Goal: Complete application form

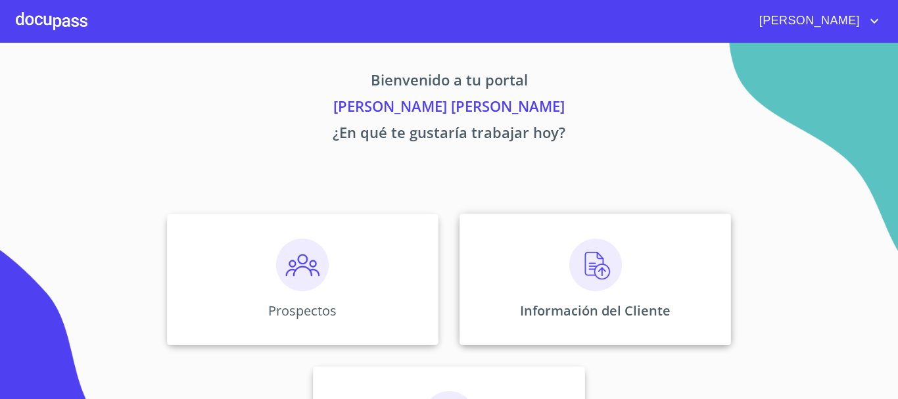
click at [484, 297] on div "Información del Cliente" at bounding box center [594, 279] width 271 height 131
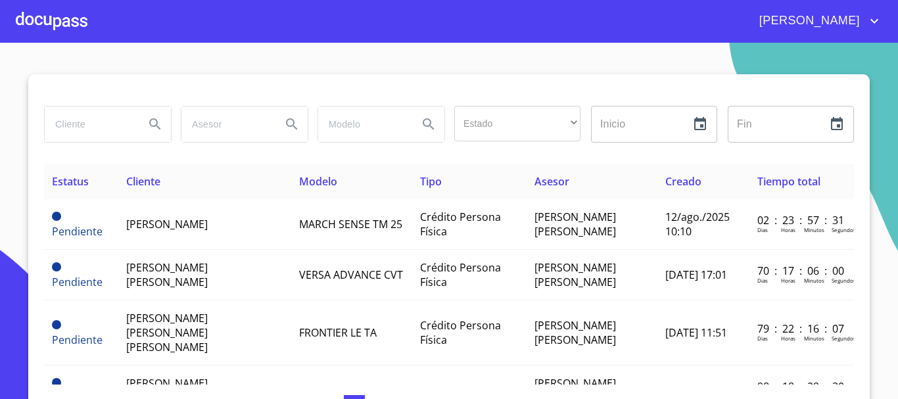
click at [64, 16] on div at bounding box center [52, 21] width 72 height 42
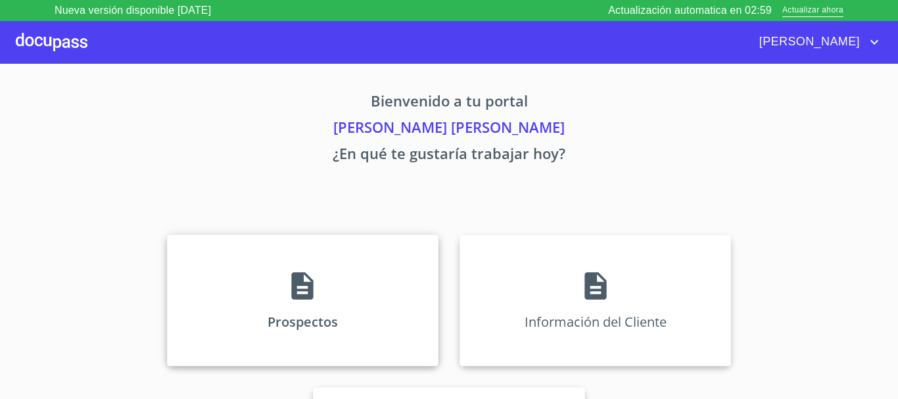
click at [254, 241] on div "Prospectos" at bounding box center [302, 300] width 271 height 131
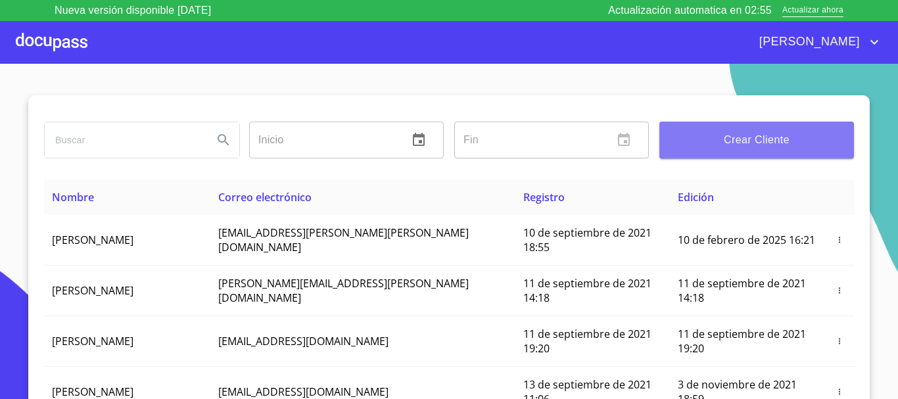
click at [736, 147] on span "Crear Cliente" at bounding box center [757, 140] width 174 height 18
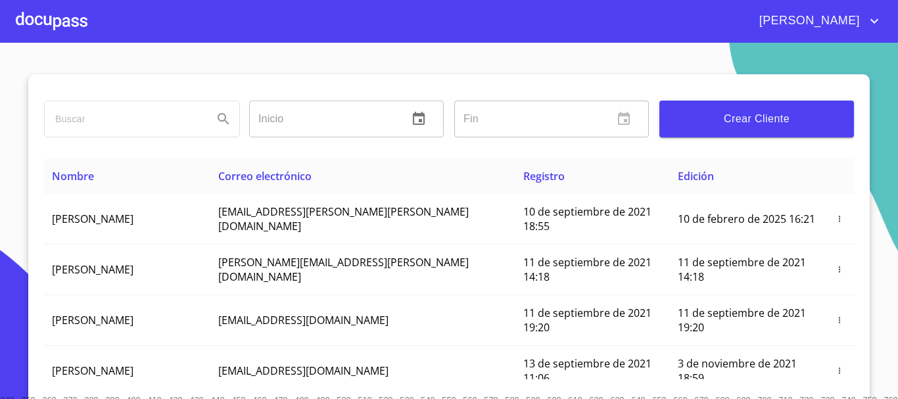
click at [74, 22] on div at bounding box center [52, 21] width 72 height 42
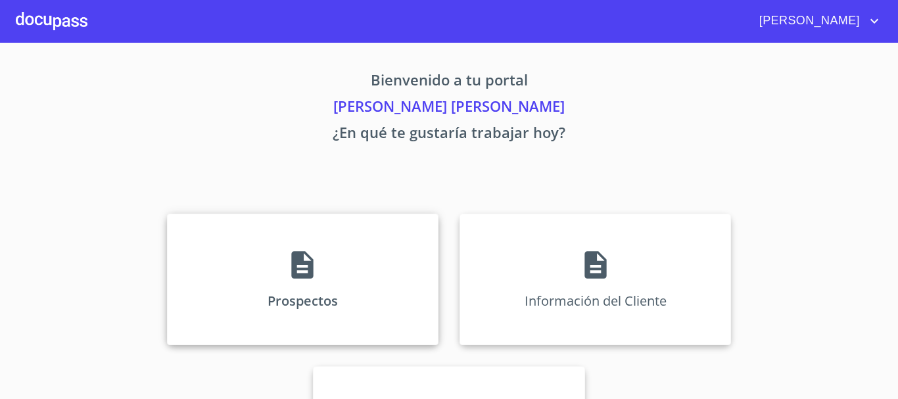
click at [378, 293] on div "Prospectos" at bounding box center [302, 279] width 271 height 131
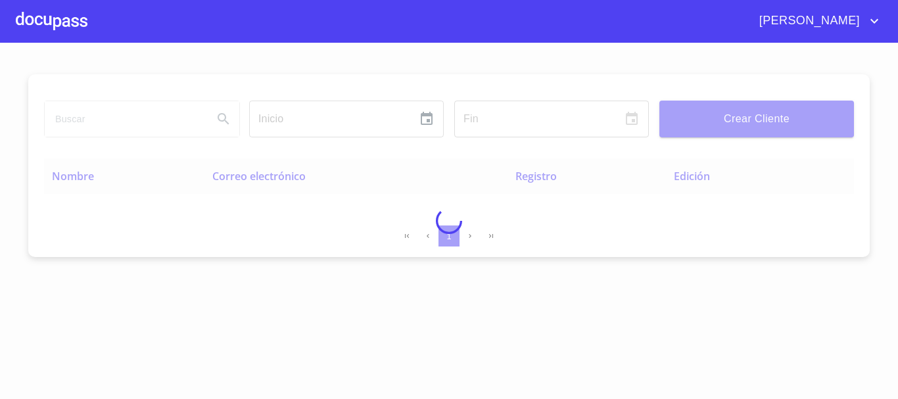
click at [741, 139] on div at bounding box center [449, 221] width 898 height 356
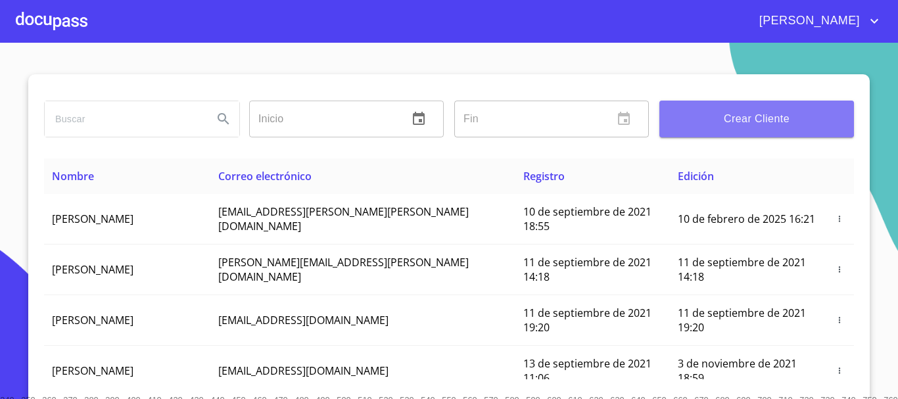
click at [742, 130] on button "Crear Cliente" at bounding box center [756, 119] width 195 height 37
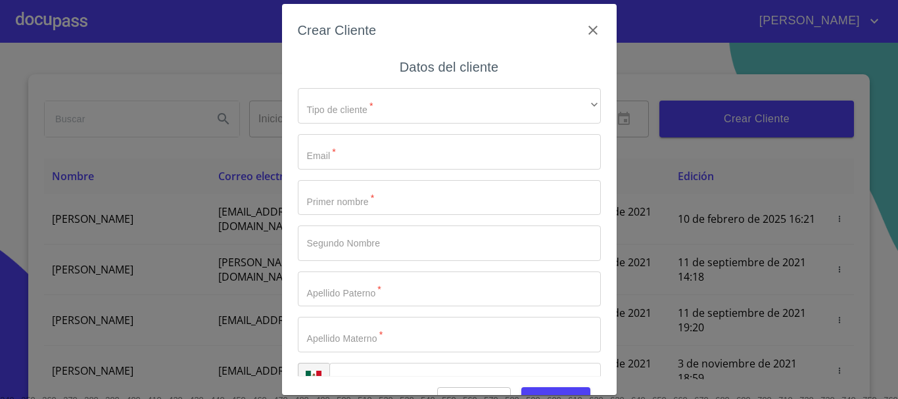
click at [390, 86] on div "Tipo de cliente   * ​ ​ Email   * ​ Primer nombre   * ​ Segundo Nombre ​ Apelli…" at bounding box center [449, 243] width 303 height 331
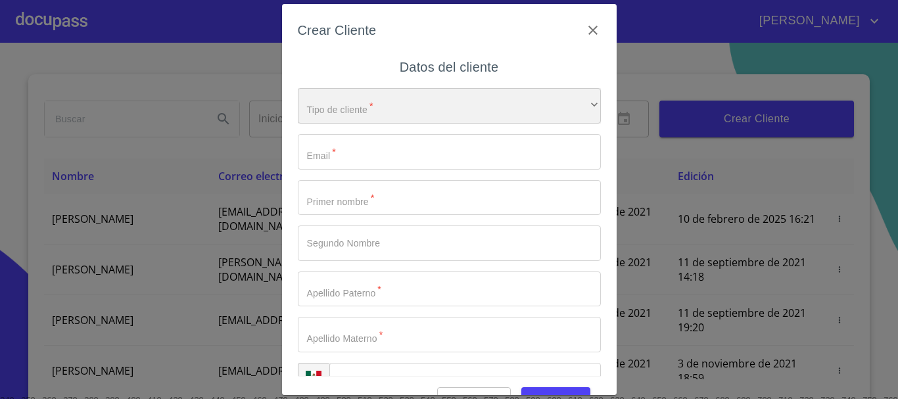
click at [391, 109] on div "​" at bounding box center [449, 105] width 303 height 35
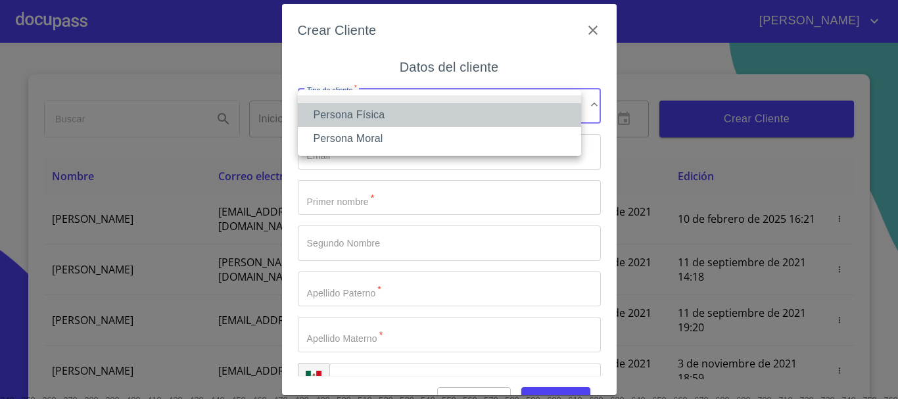
click at [390, 109] on li "Persona Física" at bounding box center [439, 115] width 283 height 24
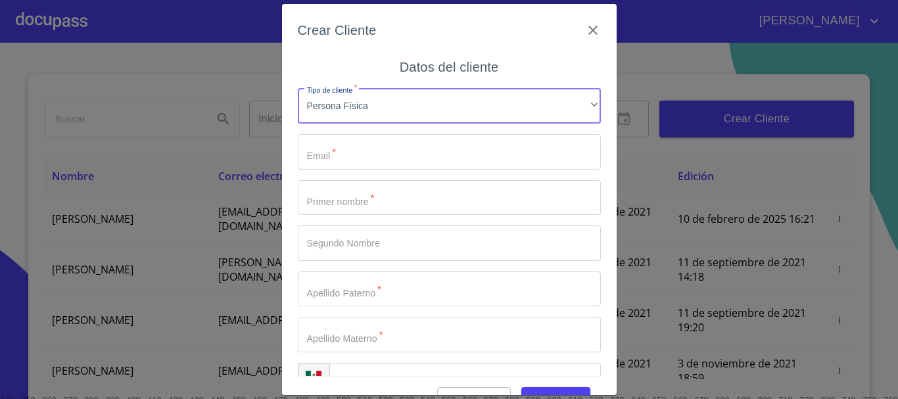
click at [383, 155] on input "Tipo de cliente   *" at bounding box center [449, 151] width 303 height 35
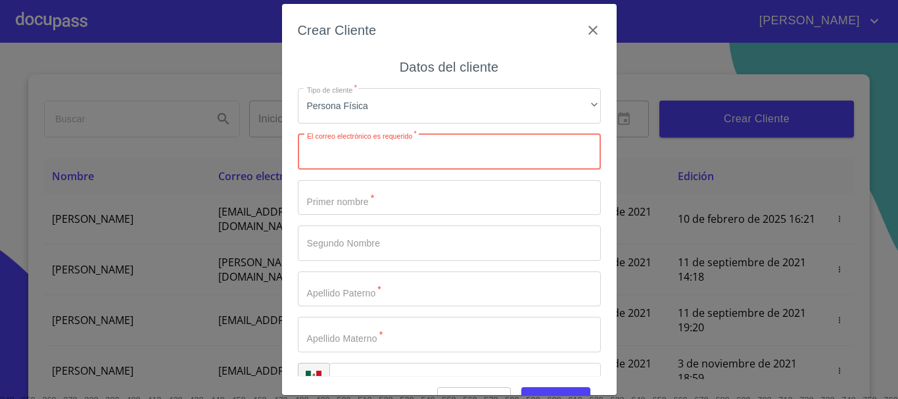
paste input "[EMAIL_ADDRESS][DOMAIN_NAME]"
type input "[EMAIL_ADDRESS][DOMAIN_NAME]"
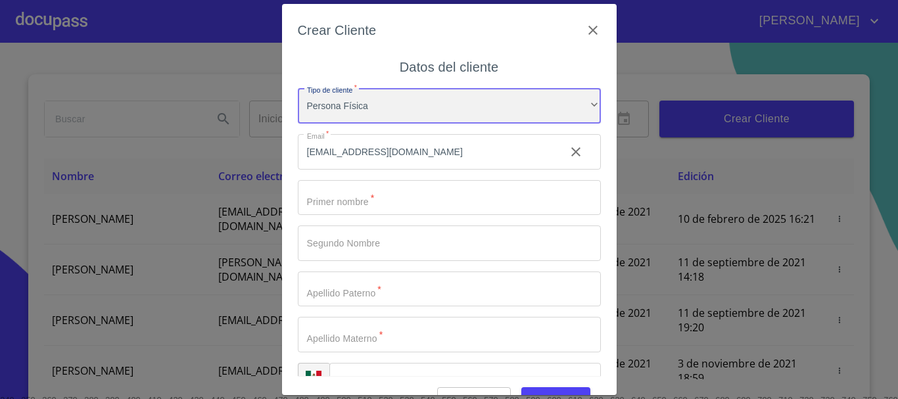
click at [405, 102] on div "Persona Física" at bounding box center [449, 105] width 303 height 35
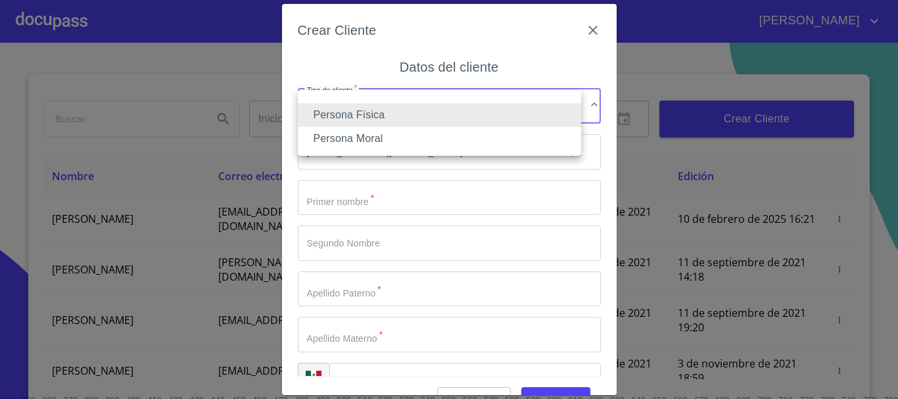
click at [398, 135] on li "Persona Moral" at bounding box center [439, 139] width 283 height 24
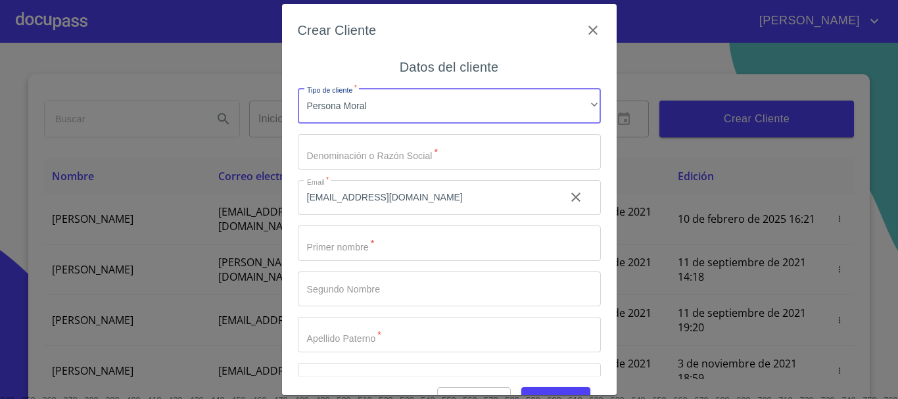
click at [410, 147] on input "Tipo de cliente   *" at bounding box center [449, 151] width 303 height 35
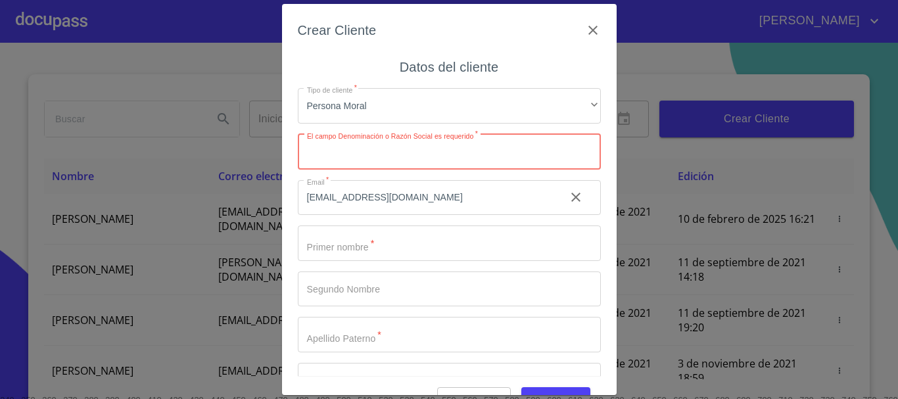
paste input "LLANTERA GARROM"
type input "LLANTERA GARROM"
click at [462, 170] on input "Tipo de cliente   *" at bounding box center [426, 151] width 257 height 35
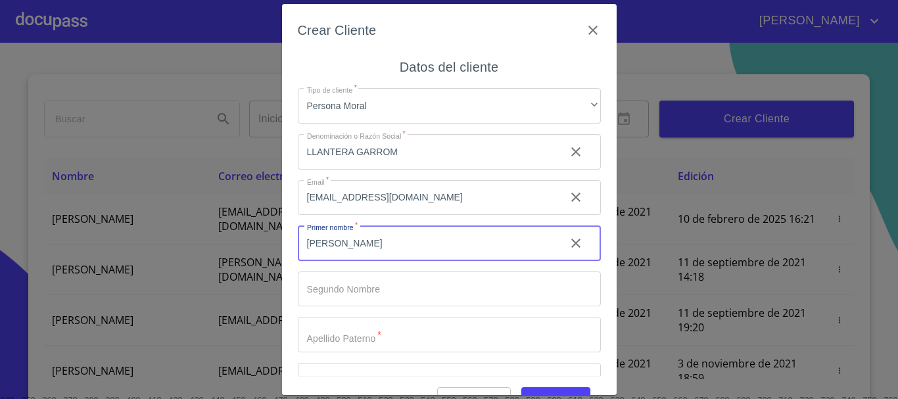
type input "[PERSON_NAME]"
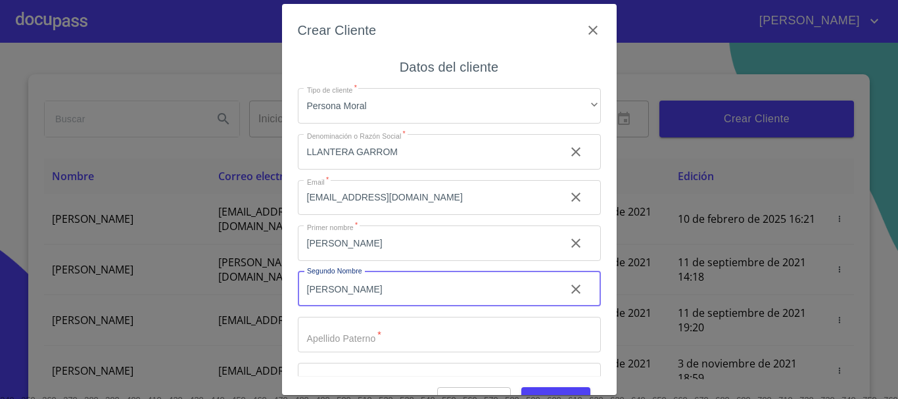
type input "[PERSON_NAME]"
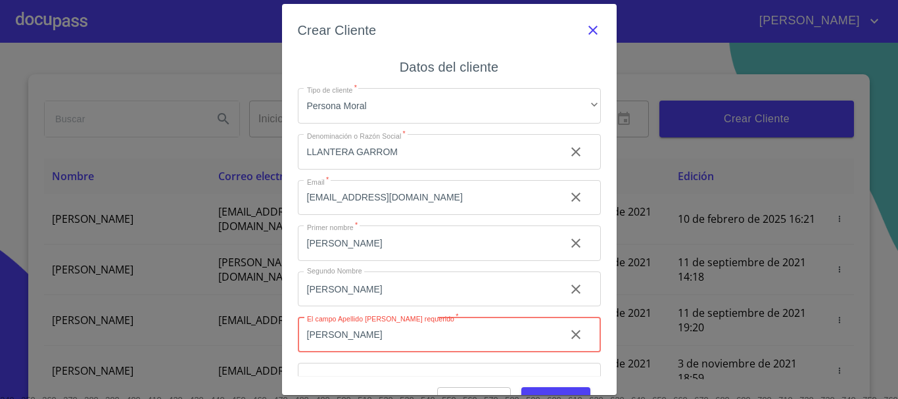
type input "[PERSON_NAME]"
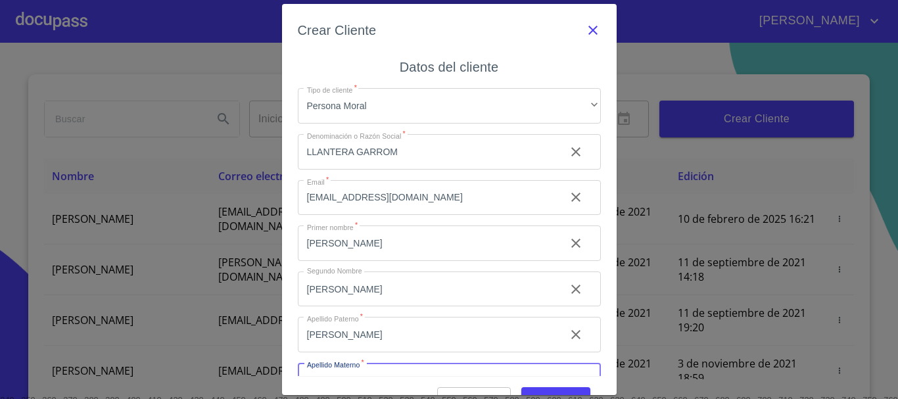
scroll to position [22, 0]
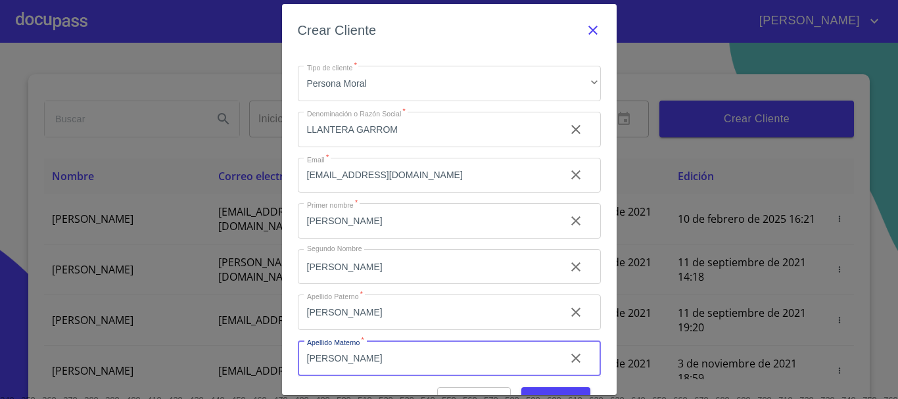
type input "[PERSON_NAME]"
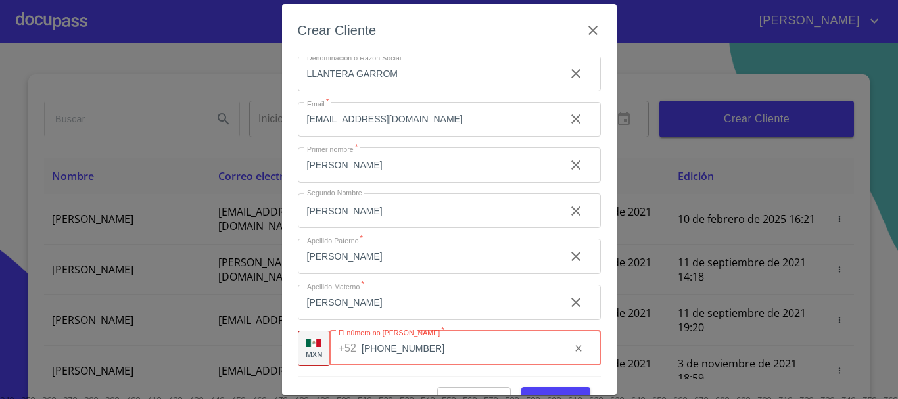
scroll to position [32, 0]
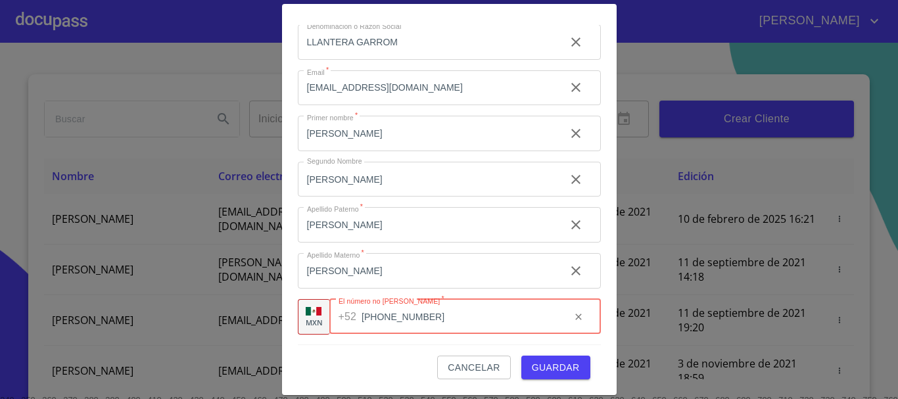
type input "[PHONE_NUMBER]"
click at [557, 360] on span "Guardar" at bounding box center [556, 368] width 48 height 16
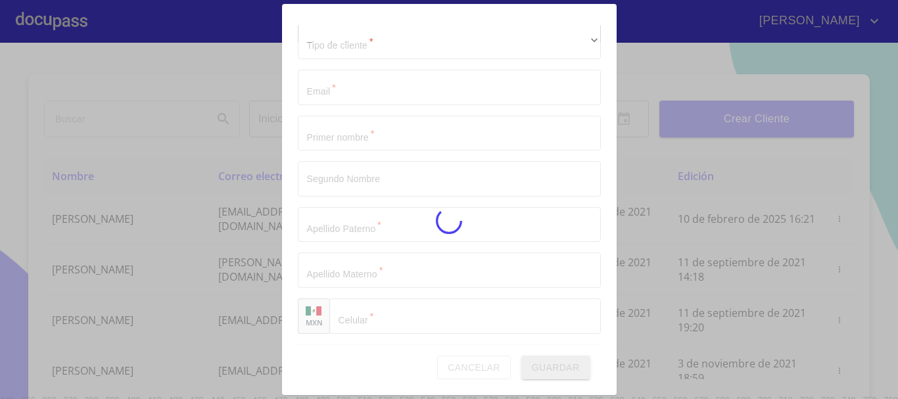
scroll to position [33, 0]
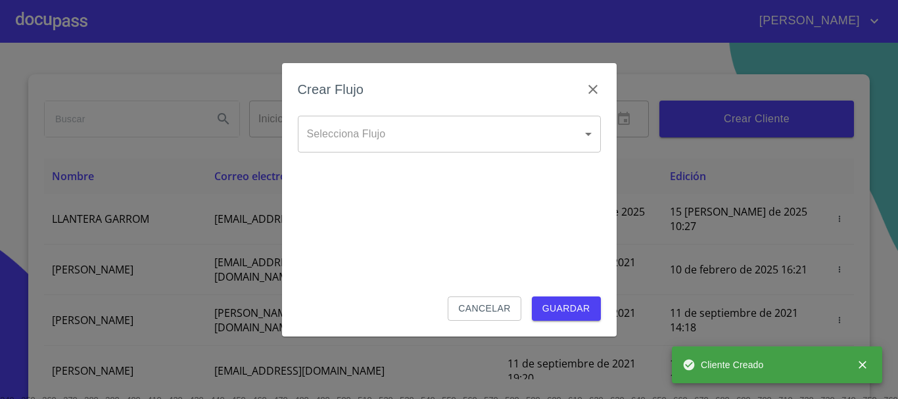
click at [518, 130] on body "[PERSON_NAME] ​ Fin ​ Crear Cliente Nombre Correo electrónico Registro Edición …" at bounding box center [449, 199] width 898 height 399
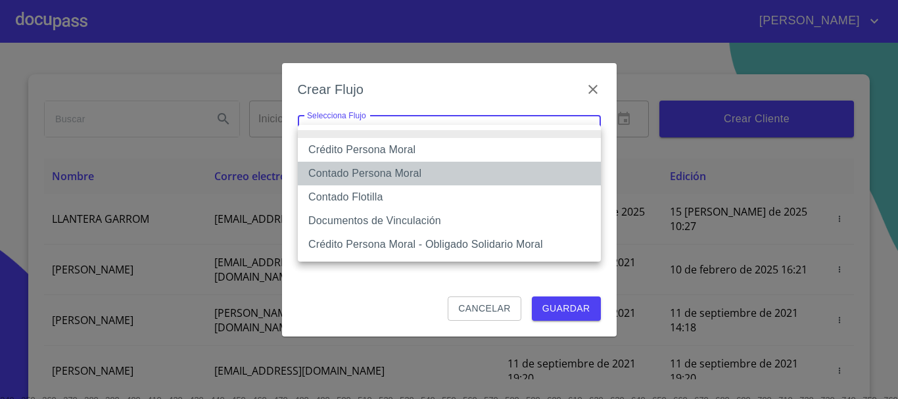
click at [415, 176] on li "Contado Persona Moral" at bounding box center [449, 174] width 303 height 24
type input "6112cf9d60c1d0a048e62677"
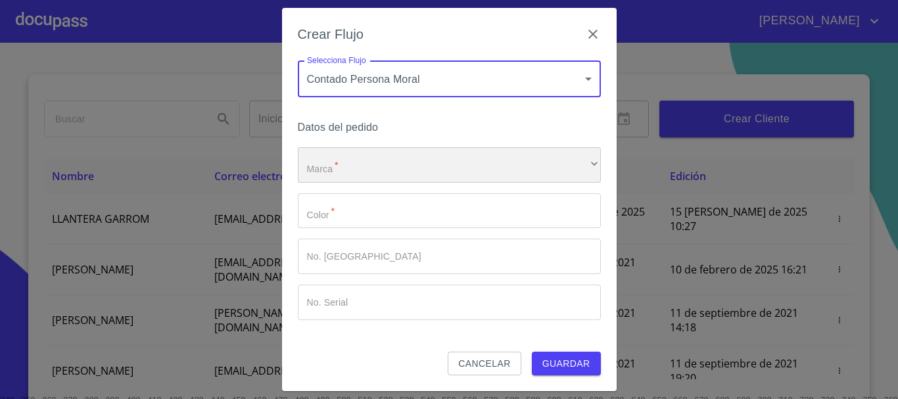
click at [399, 158] on div "​" at bounding box center [449, 164] width 303 height 35
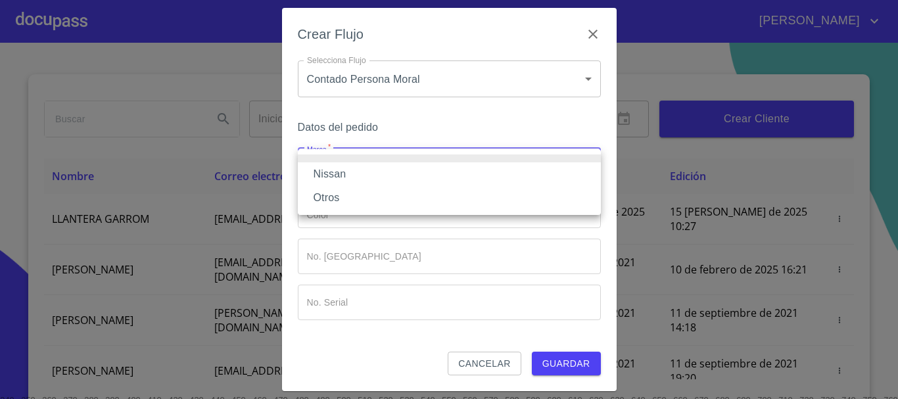
click at [369, 174] on li "Nissan" at bounding box center [449, 174] width 303 height 24
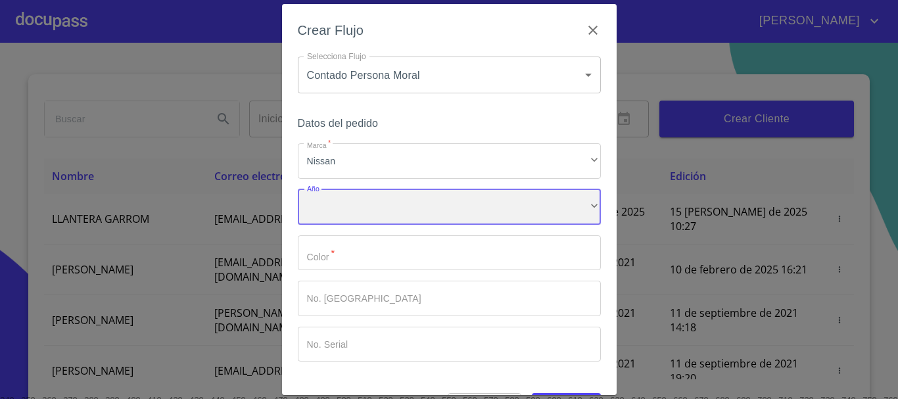
click at [361, 196] on div "​" at bounding box center [449, 206] width 303 height 35
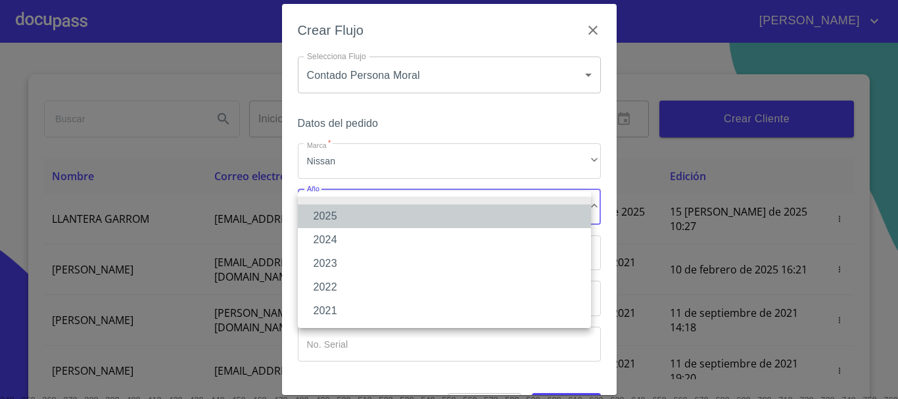
click at [344, 223] on li "2025" at bounding box center [444, 216] width 293 height 24
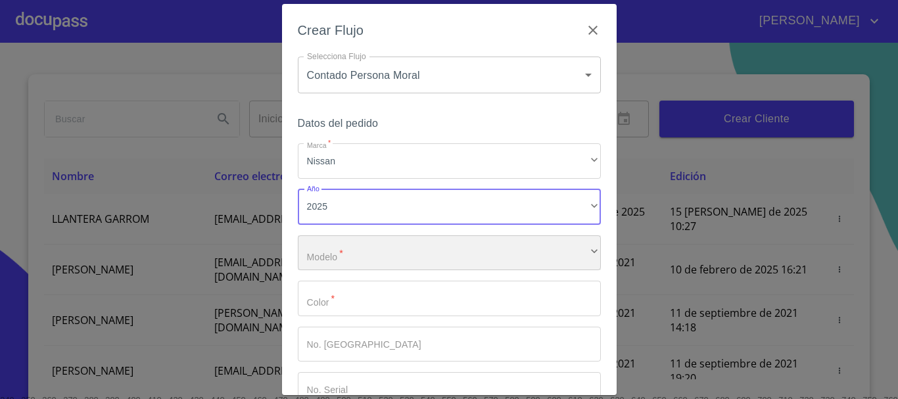
click at [351, 258] on div "​" at bounding box center [449, 252] width 303 height 35
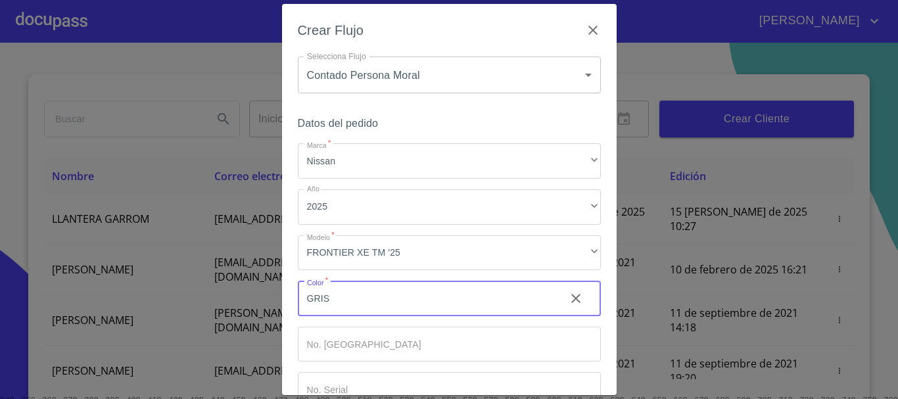
type input "GRIS"
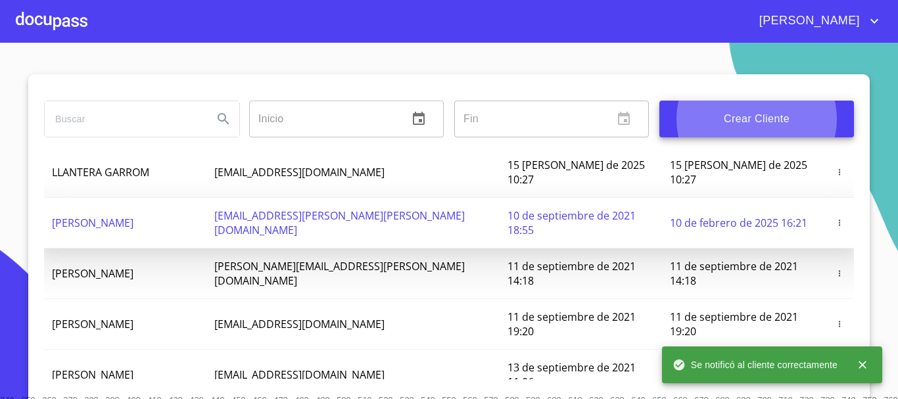
scroll to position [131, 0]
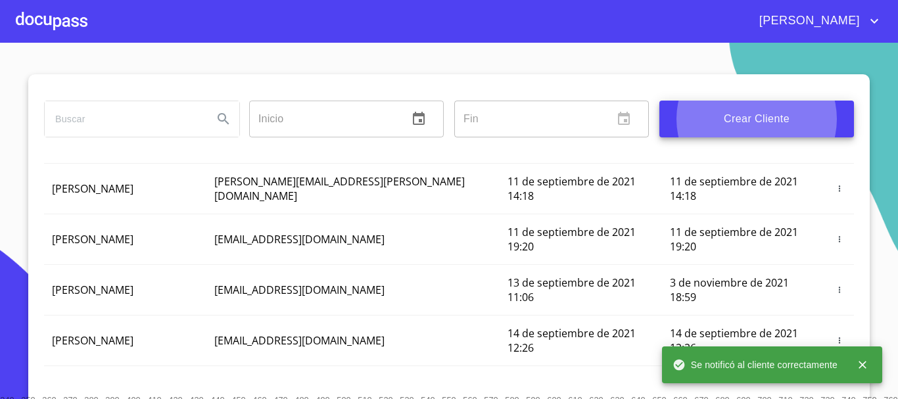
click at [64, 20] on div at bounding box center [52, 21] width 72 height 42
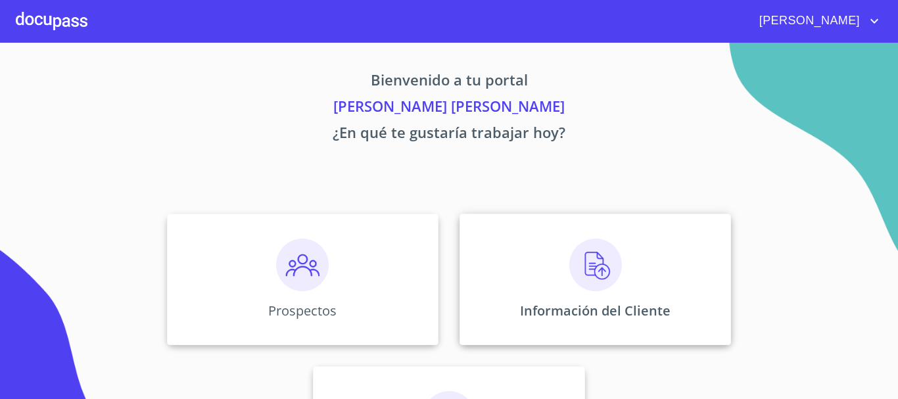
click at [569, 261] on img at bounding box center [595, 265] width 53 height 53
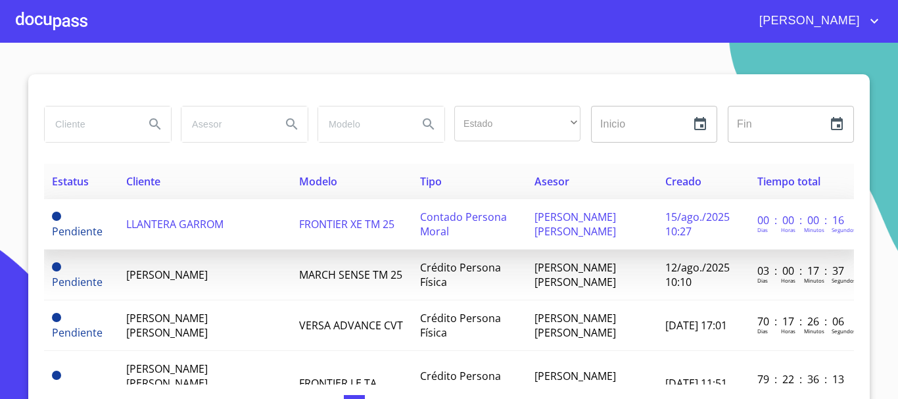
click at [291, 212] on td "FRONTIER XE TM 25" at bounding box center [351, 224] width 121 height 51
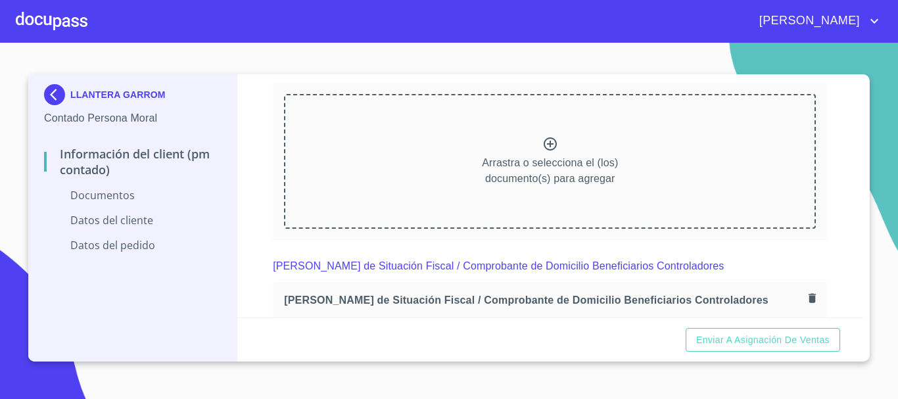
scroll to position [3271, 0]
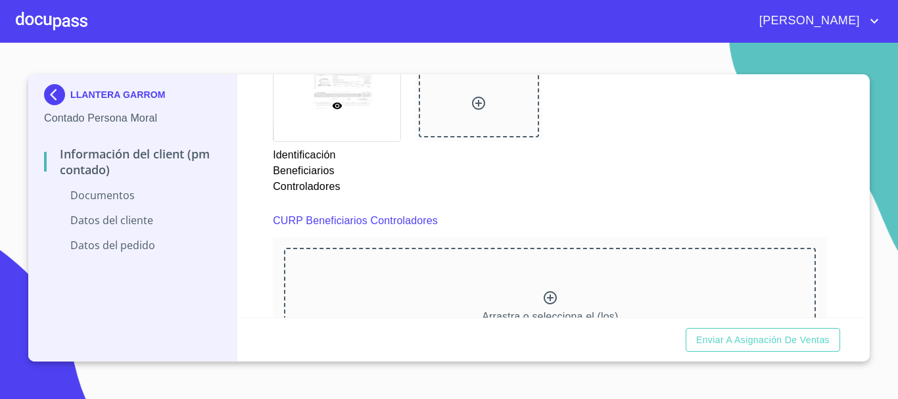
click at [502, 200] on div at bounding box center [479, 131] width 143 height 141
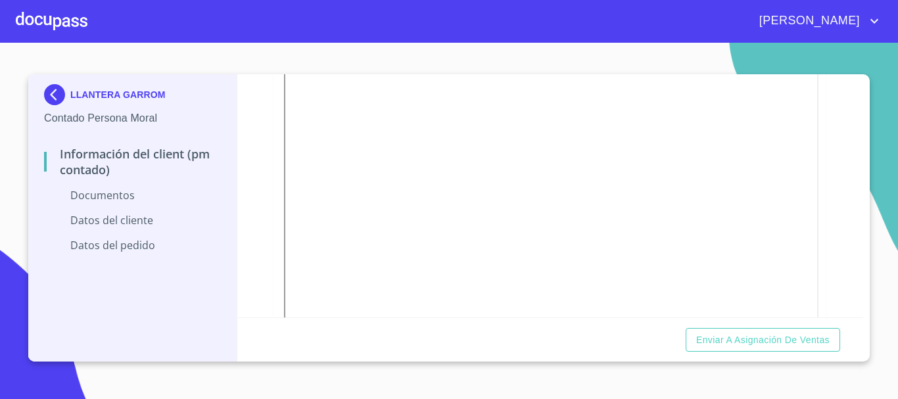
scroll to position [707, 0]
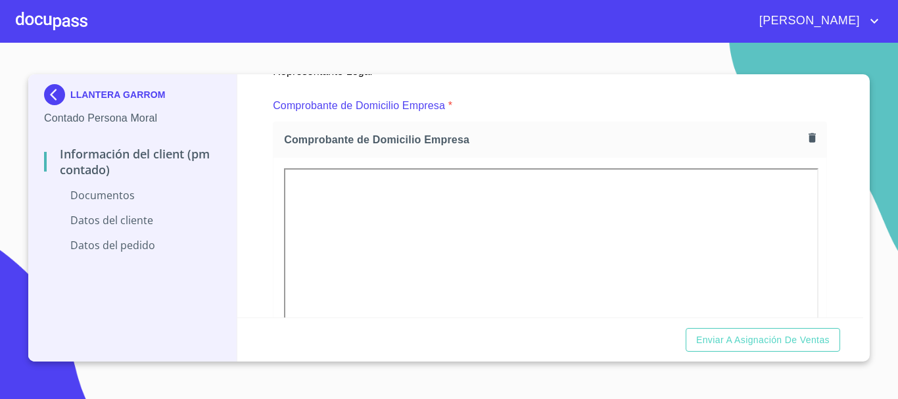
click at [806, 134] on icon "button" at bounding box center [812, 137] width 12 height 12
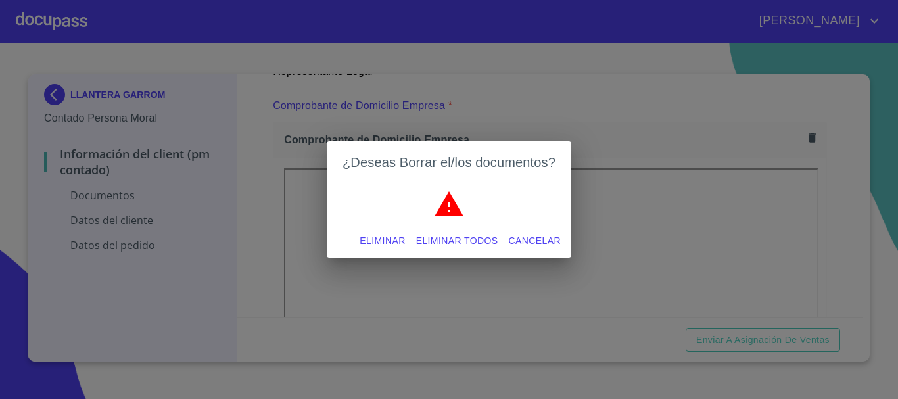
click at [375, 240] on span "Eliminar" at bounding box center [382, 241] width 45 height 16
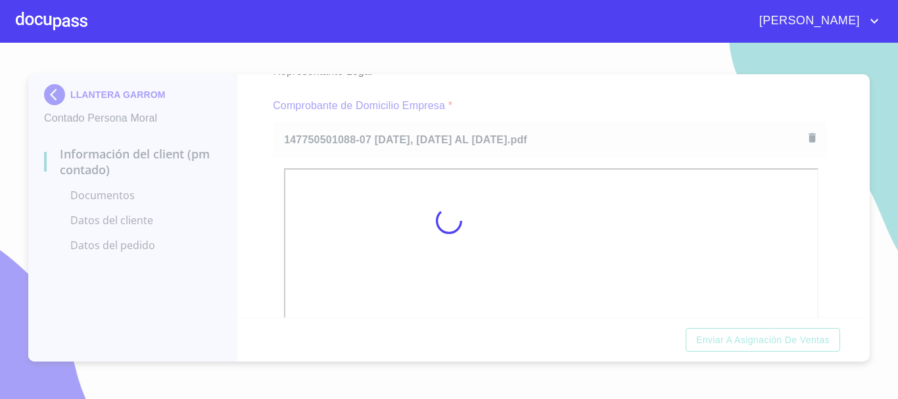
click at [523, 88] on div at bounding box center [449, 221] width 898 height 356
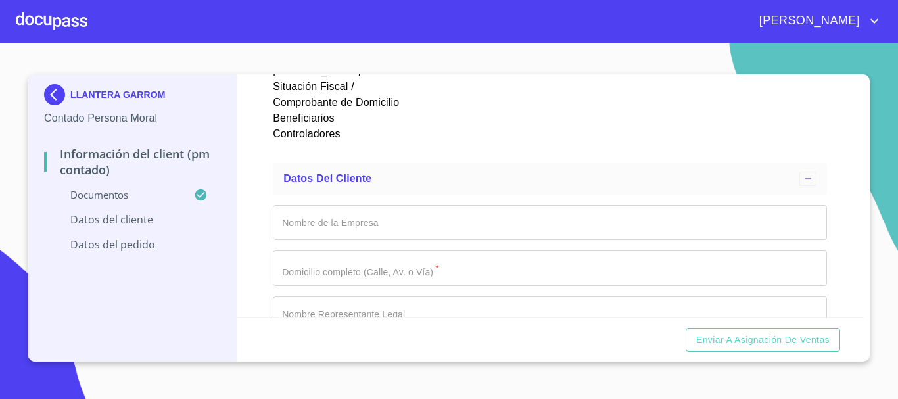
scroll to position [4849, 0]
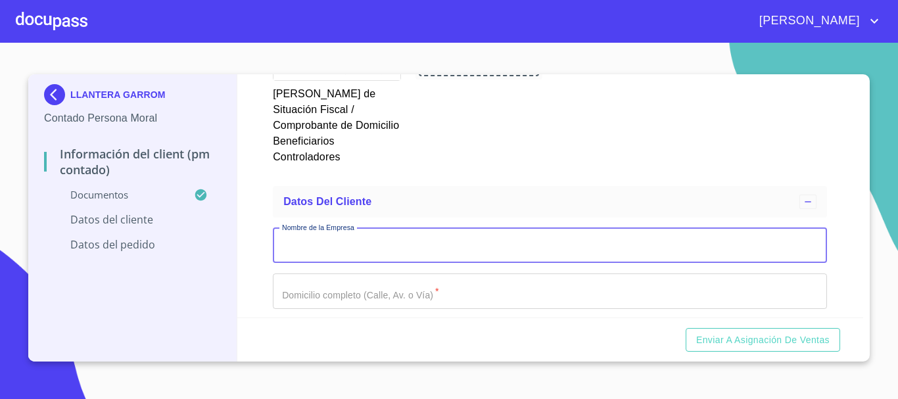
click at [415, 230] on input "Documento de identificación representante legal.   *" at bounding box center [550, 245] width 554 height 35
type input "K"
type input "LLANTERA GARROM"
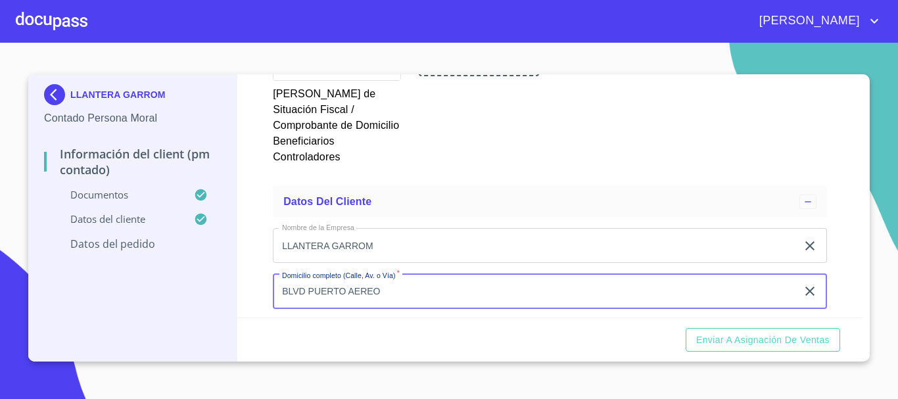
type input "BLVD PUERTO AEREO"
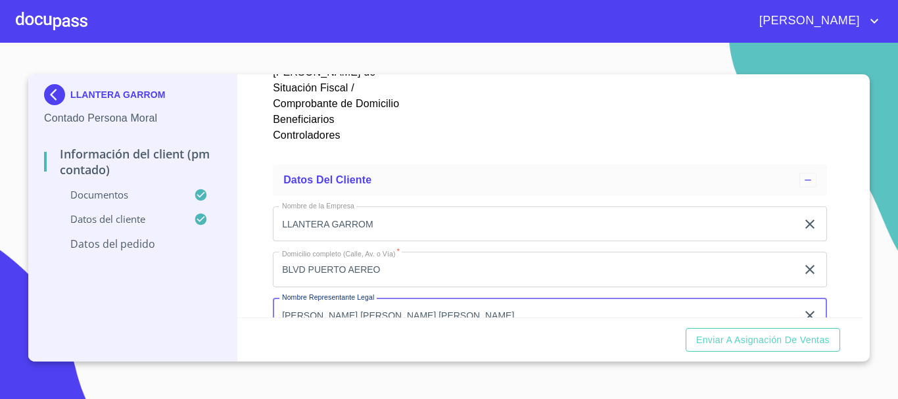
type input "[PERSON_NAME] [PERSON_NAME] [PERSON_NAME]"
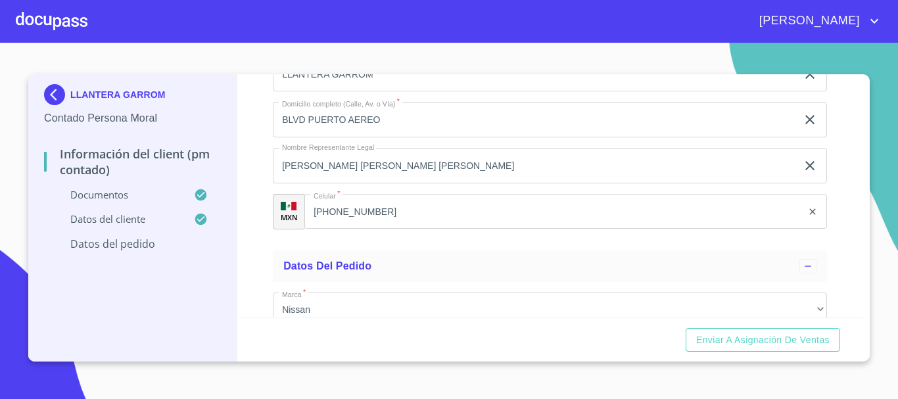
scroll to position [5164, 0]
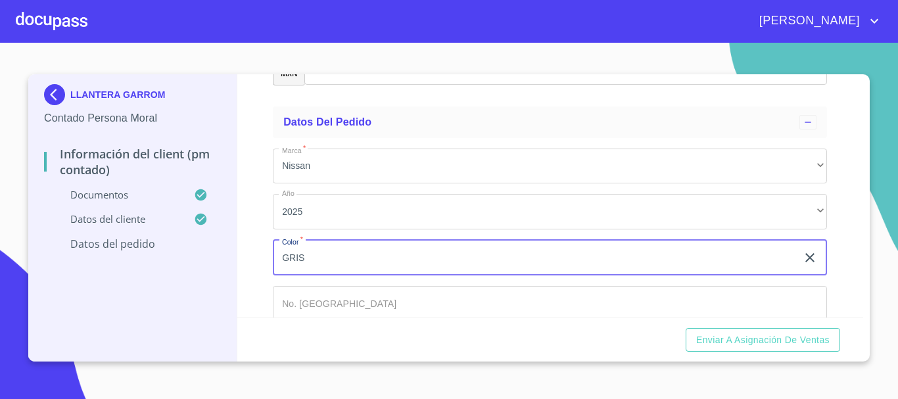
type input "GRIS"
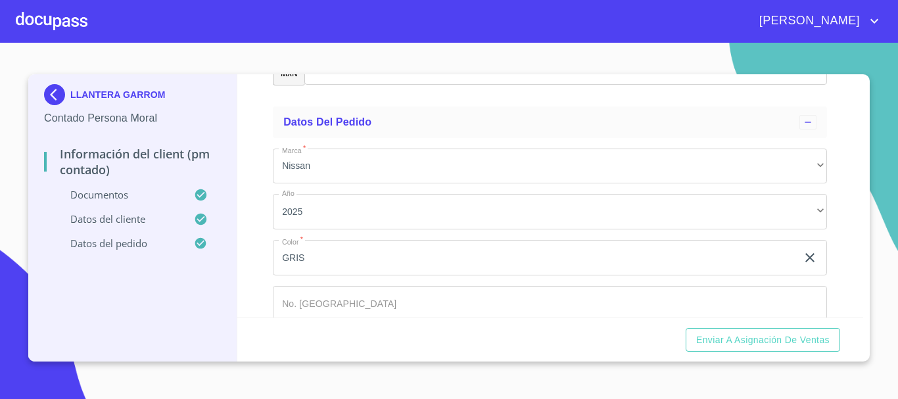
scroll to position [5198, 0]
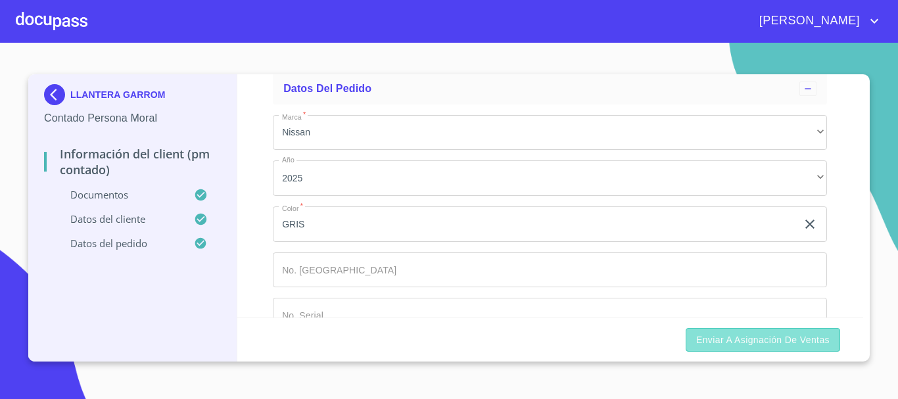
click at [727, 345] on span "Enviar a Asignación de Ventas" at bounding box center [762, 340] width 133 height 16
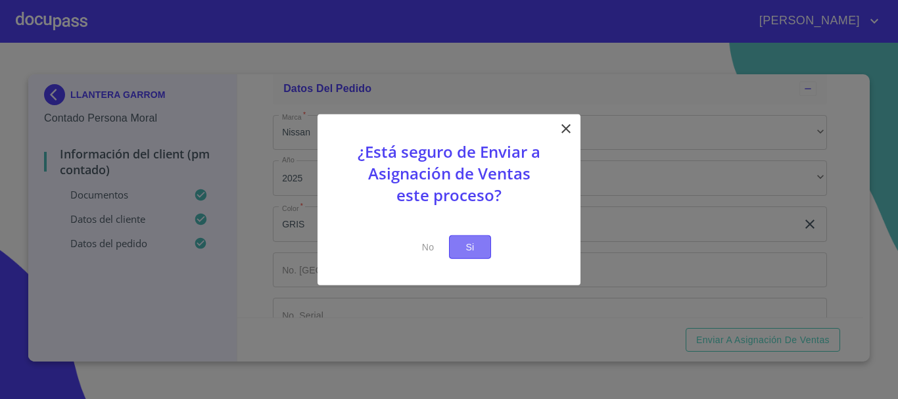
click at [470, 239] on span "Si" at bounding box center [469, 247] width 21 height 16
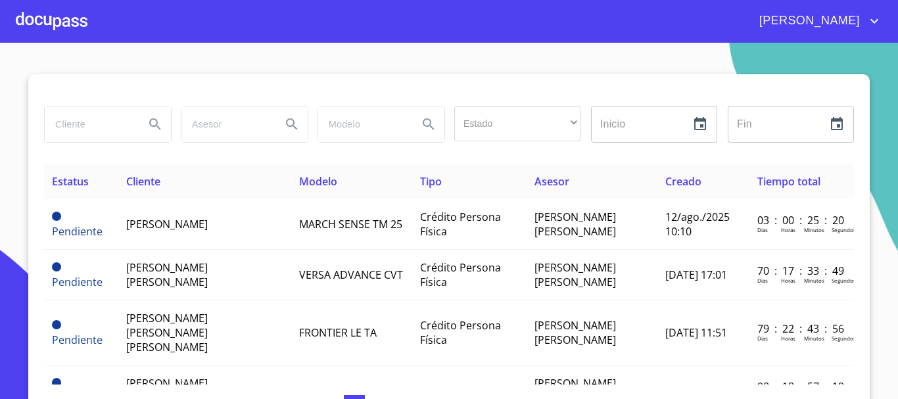
click at [41, 26] on div at bounding box center [52, 21] width 72 height 42
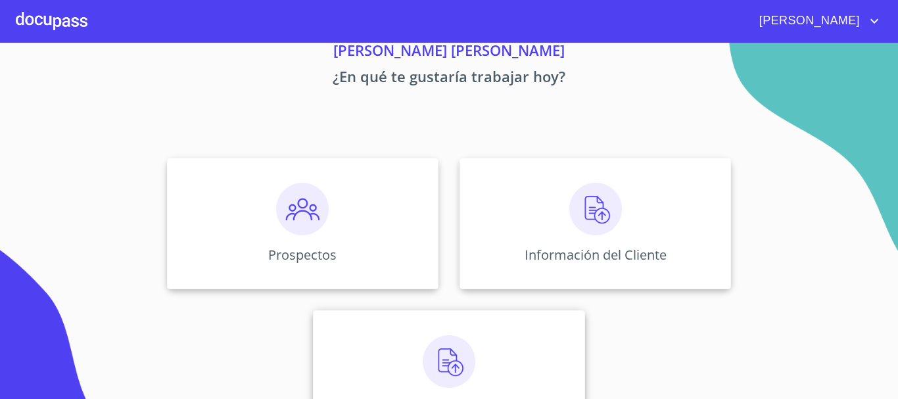
scroll to position [109, 0]
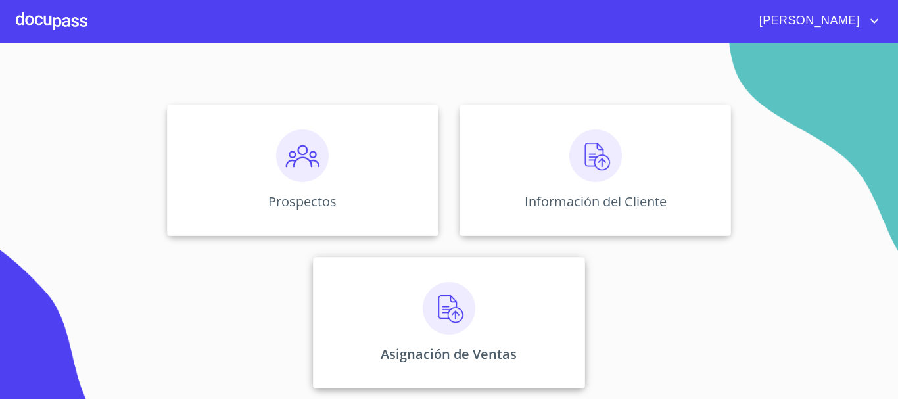
click at [492, 306] on div "Asignación de Ventas" at bounding box center [448, 322] width 271 height 131
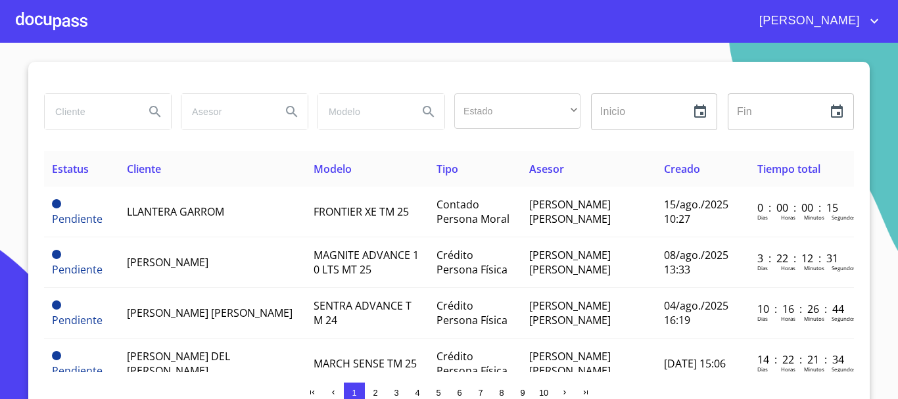
scroll to position [22, 0]
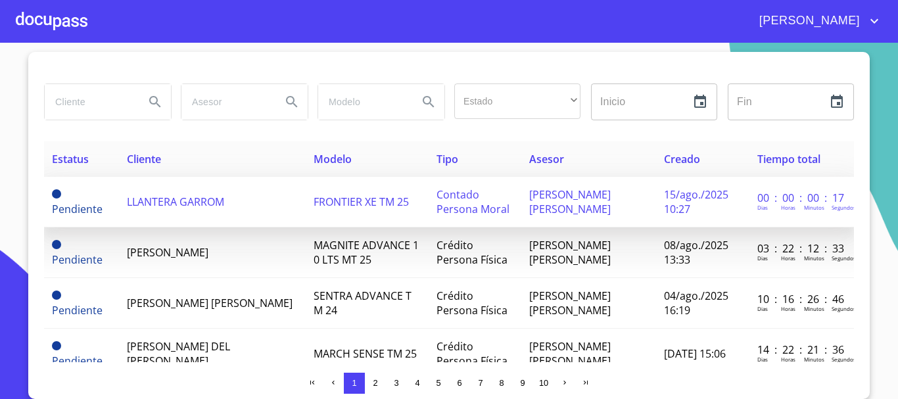
click at [345, 201] on span "FRONTIER XE TM 25" at bounding box center [361, 202] width 95 height 14
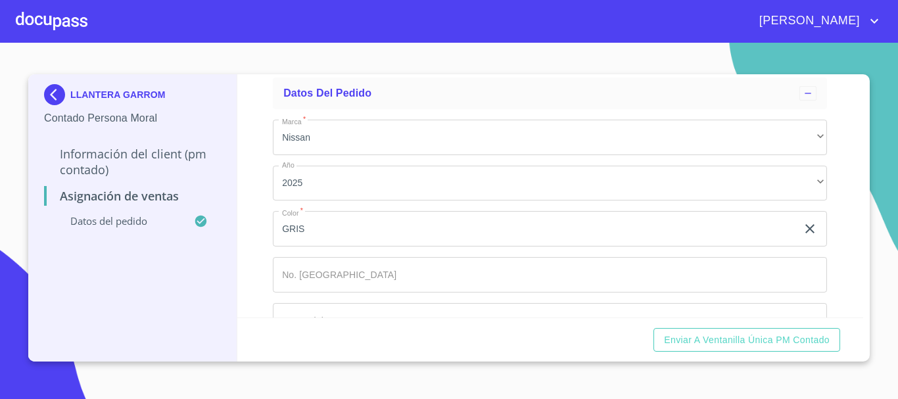
scroll to position [110, 0]
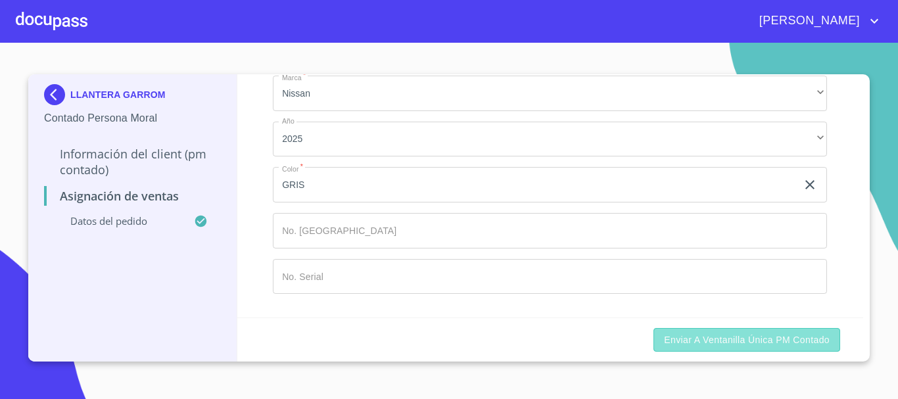
click at [716, 345] on span "Enviar a Ventanilla única PM contado" at bounding box center [747, 340] width 166 height 16
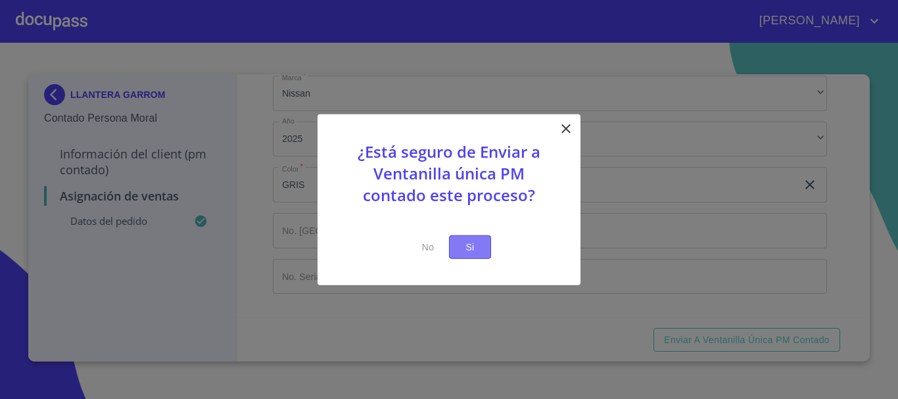
click at [477, 245] on span "Si" at bounding box center [469, 247] width 21 height 16
